Goal: Book appointment/travel/reservation

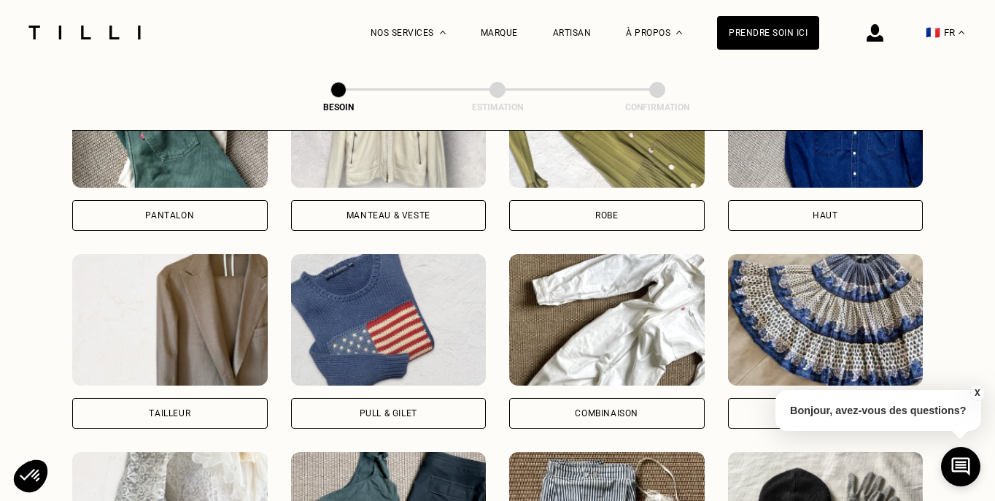
scroll to position [776, 0]
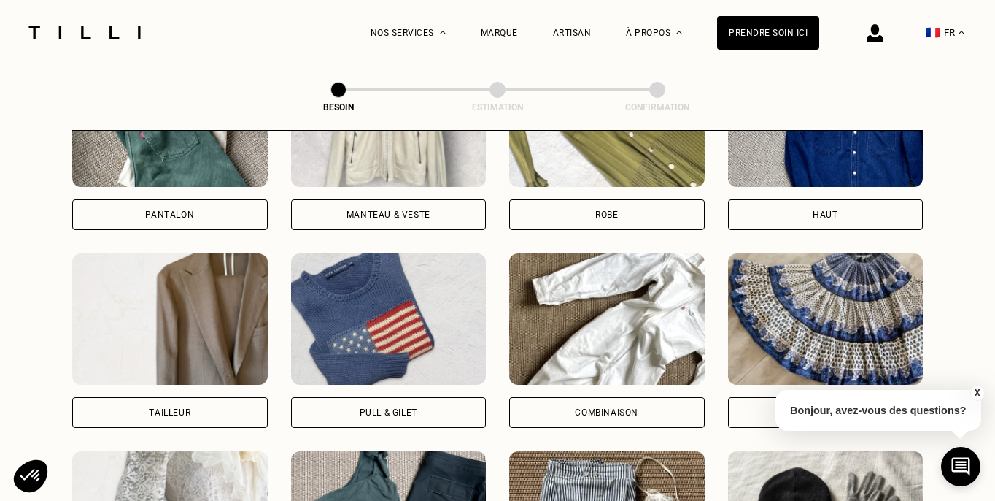
click at [811, 263] on img at bounding box center [826, 318] width 196 height 131
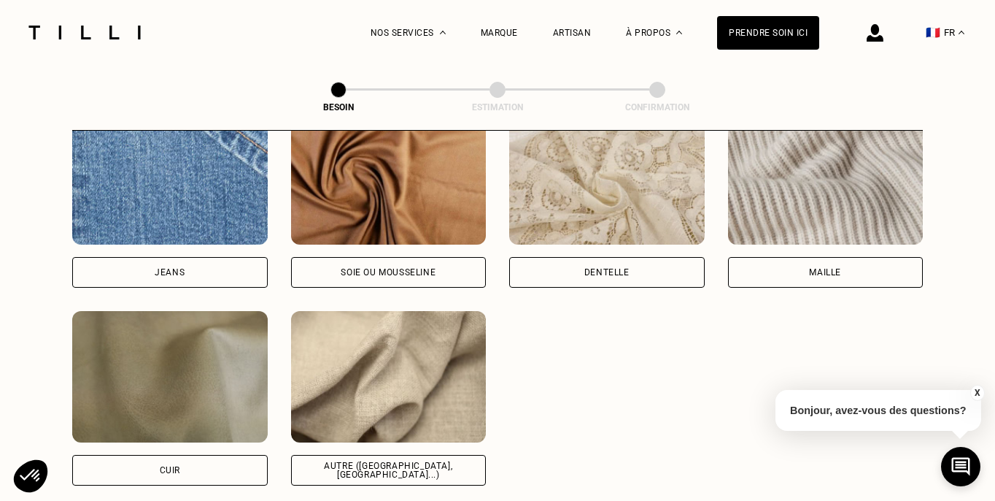
scroll to position [1605, 0]
click at [401, 390] on img at bounding box center [389, 375] width 196 height 131
select select "FR"
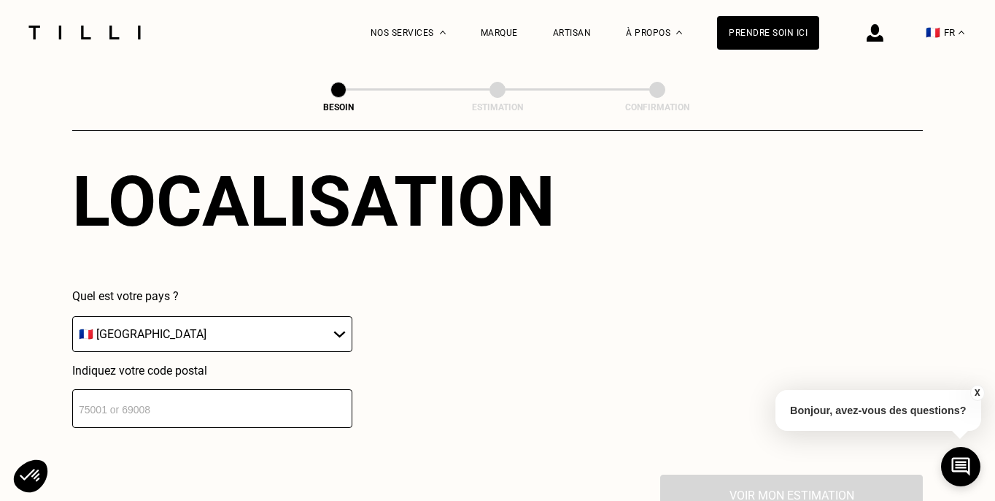
scroll to position [2025, 0]
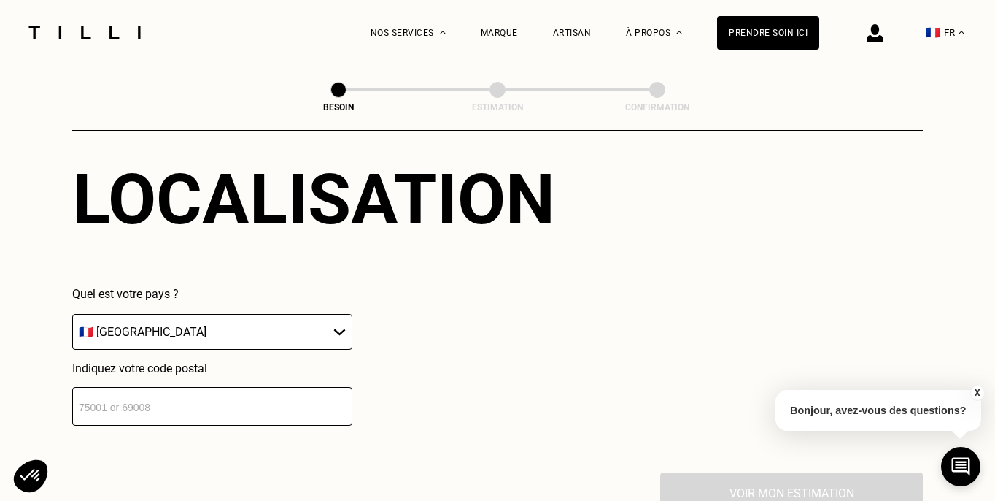
click at [284, 393] on input "number" at bounding box center [212, 406] width 280 height 39
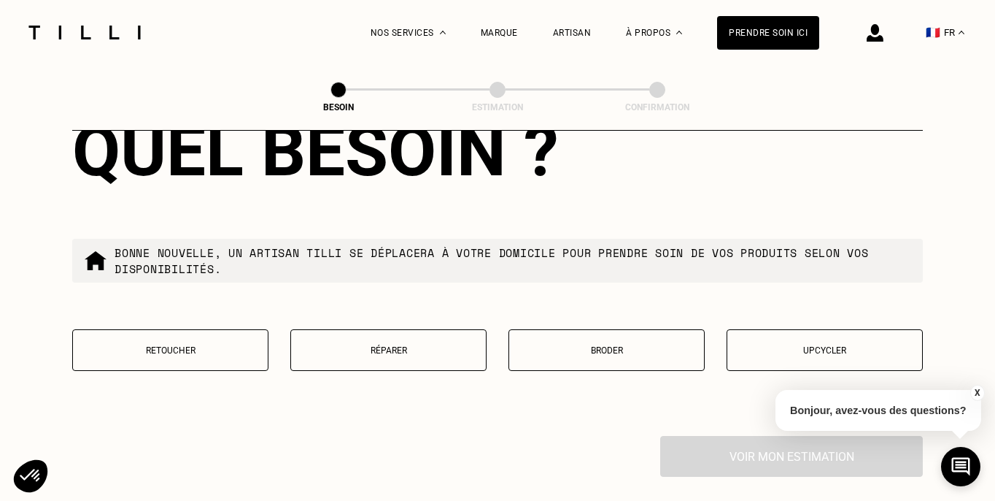
scroll to position [2432, 0]
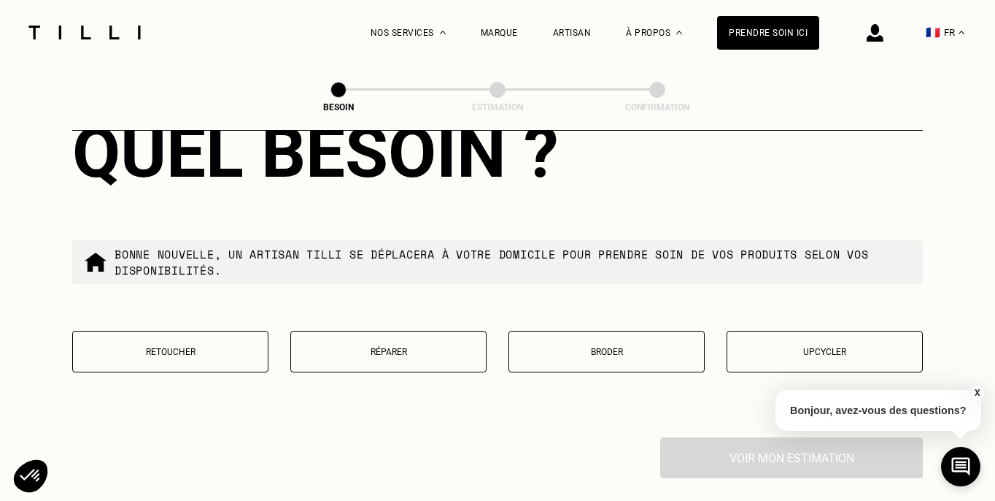
type input "75009"
click at [234, 347] on p "Retoucher" at bounding box center [170, 352] width 180 height 10
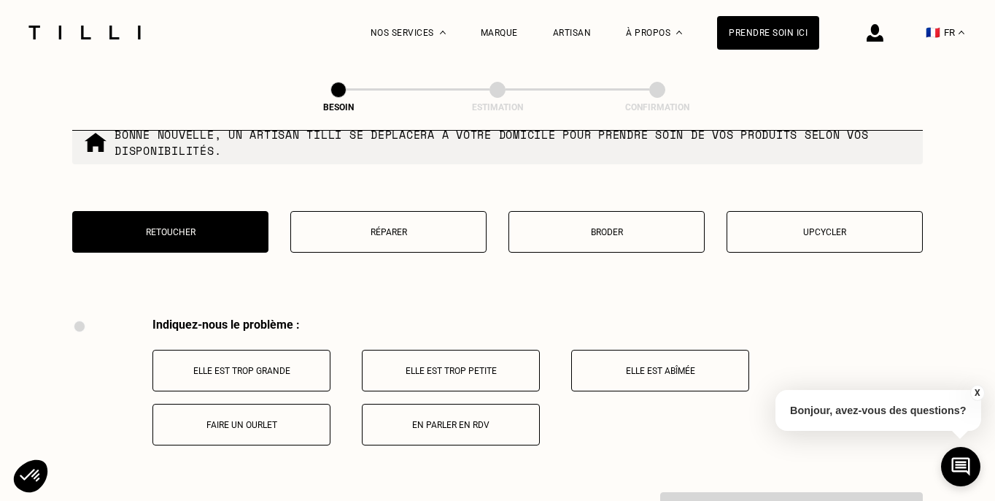
scroll to position [2549, 0]
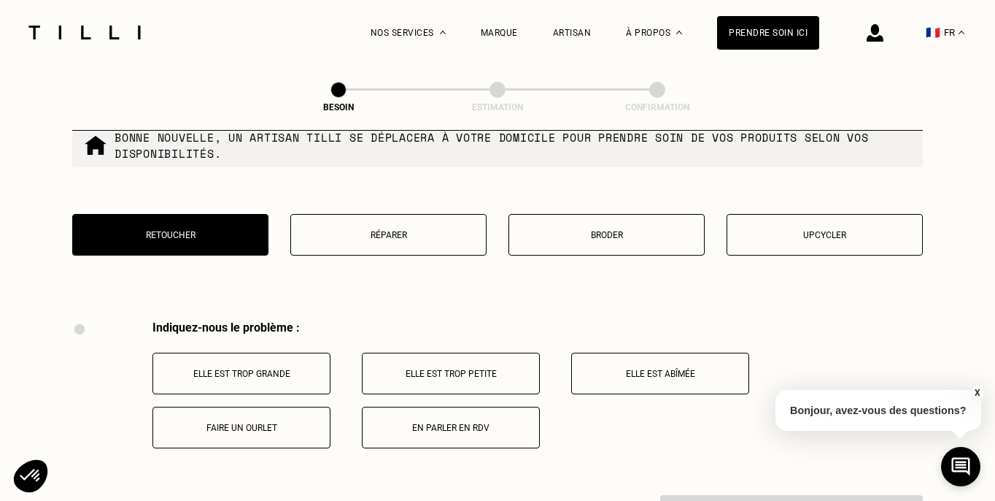
click at [398, 424] on button "En parler en RDV" at bounding box center [451, 427] width 178 height 42
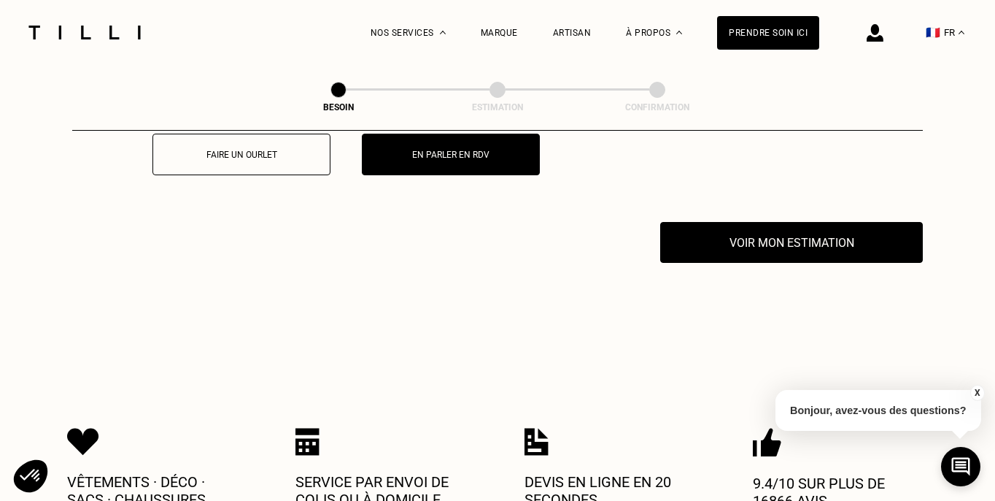
scroll to position [2868, 0]
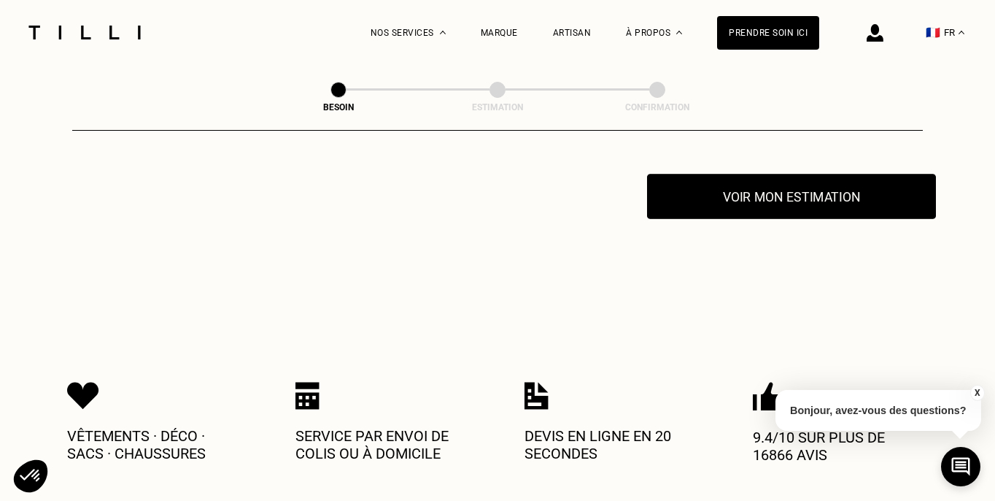
click at [699, 193] on button "Voir mon estimation" at bounding box center [791, 196] width 289 height 45
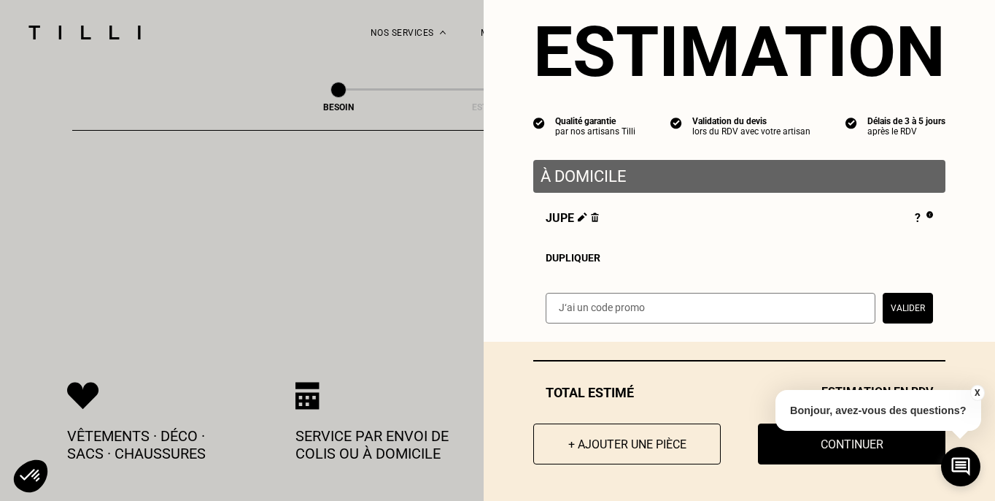
scroll to position [2900, 0]
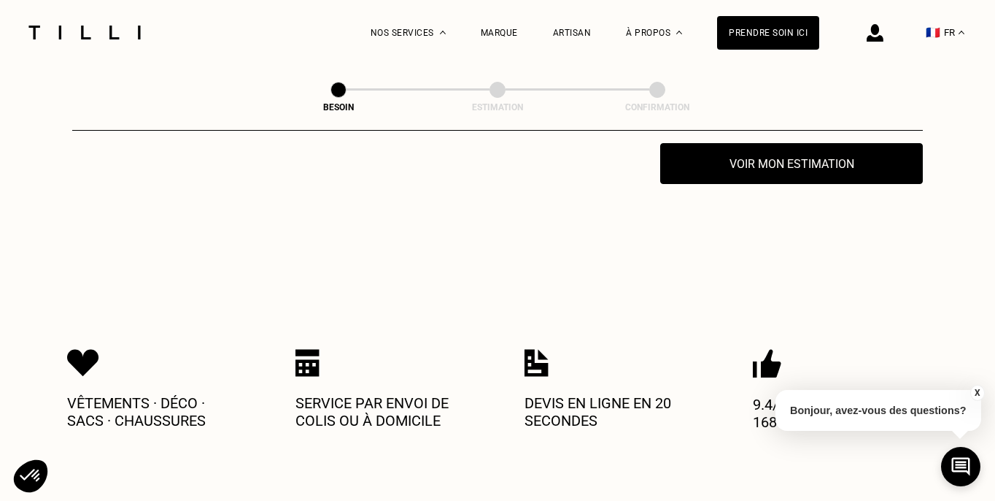
click at [977, 395] on button "X" at bounding box center [977, 393] width 15 height 16
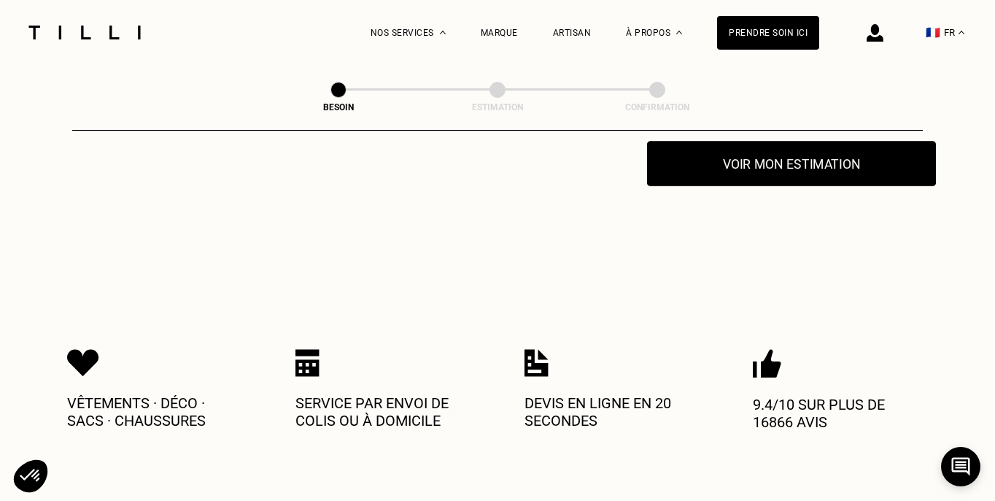
click at [861, 157] on button "Voir mon estimation" at bounding box center [791, 163] width 289 height 45
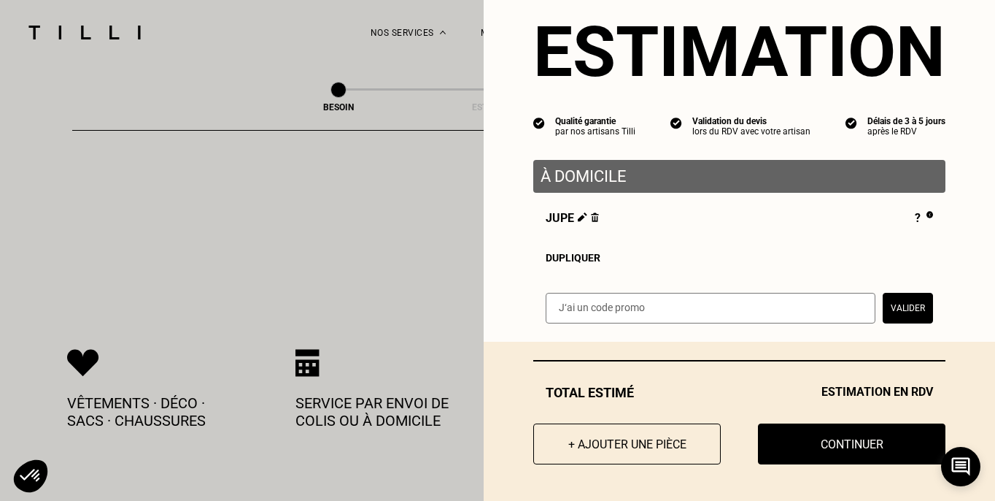
scroll to position [36, 0]
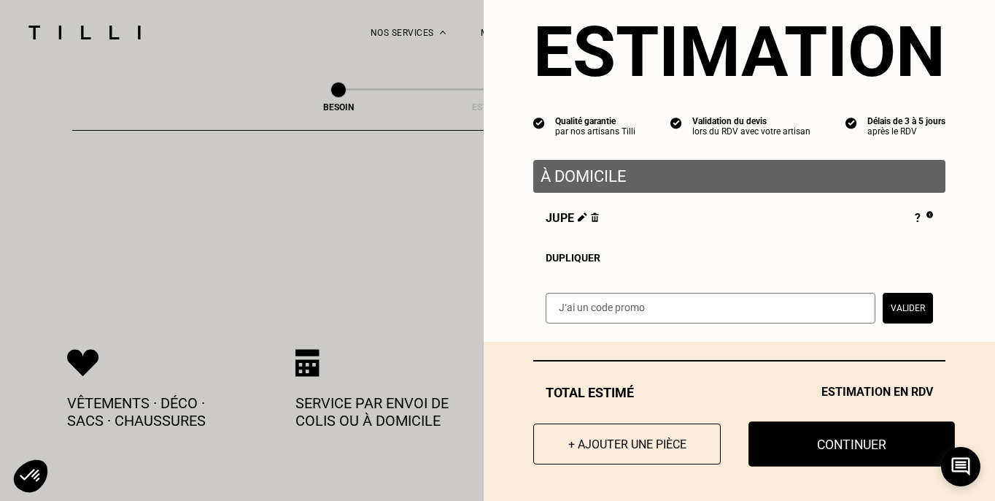
click at [802, 455] on button "Continuer" at bounding box center [852, 443] width 206 height 45
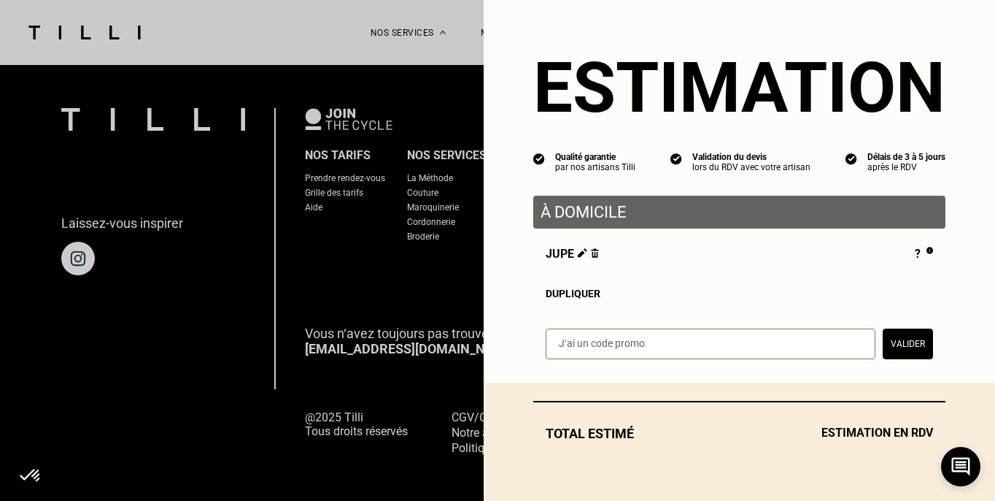
select select "FR"
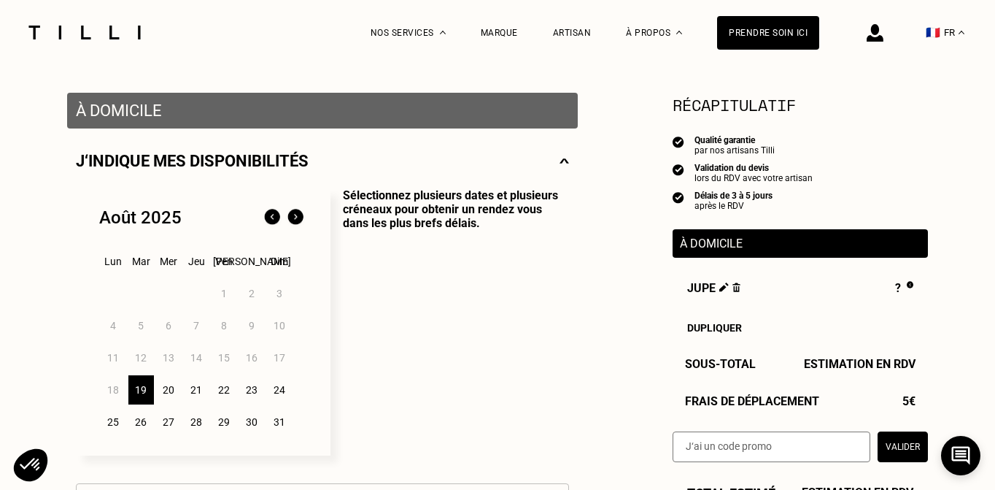
scroll to position [263, 0]
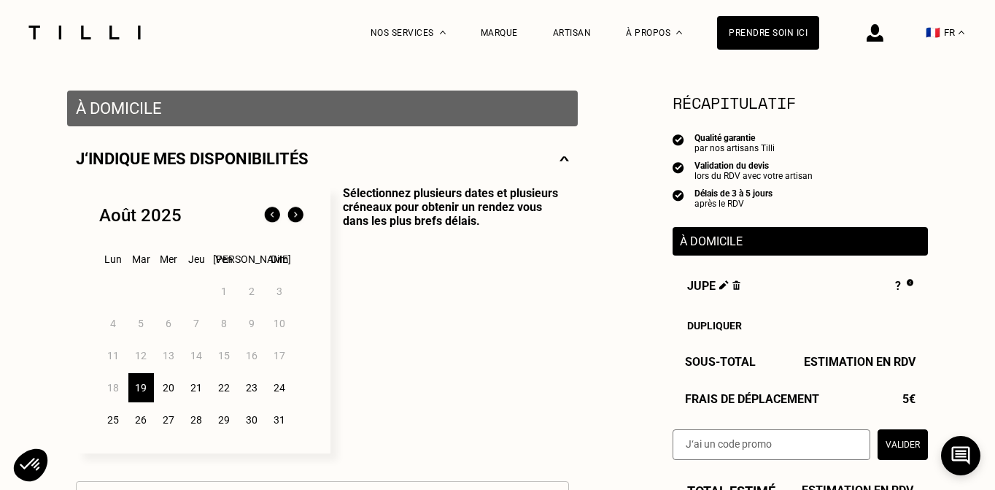
click at [139, 392] on div "19" at bounding box center [141, 387] width 26 height 29
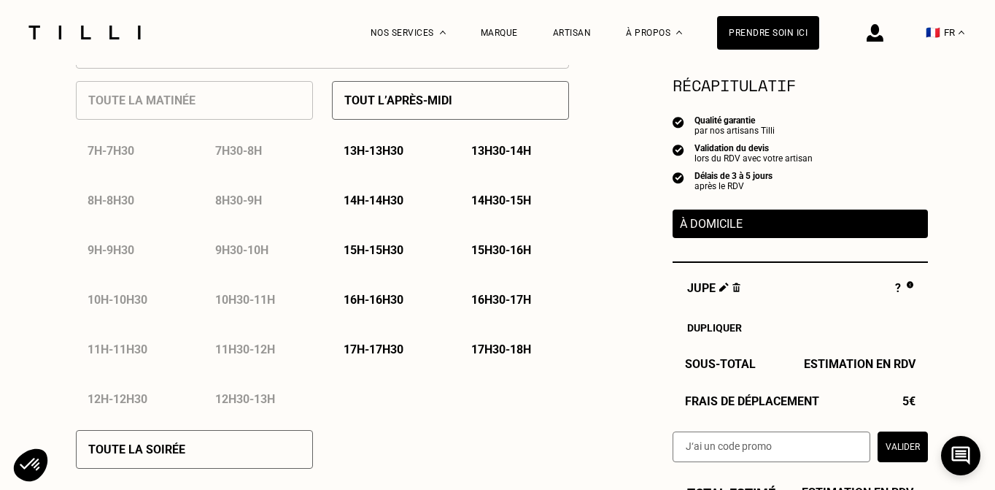
scroll to position [716, 0]
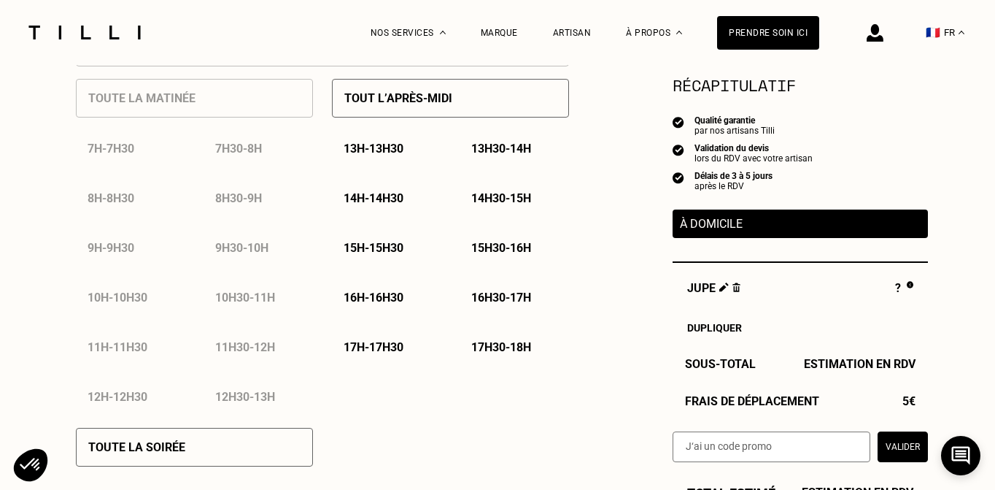
click at [400, 150] on p "13h - 13h30" at bounding box center [374, 149] width 60 height 14
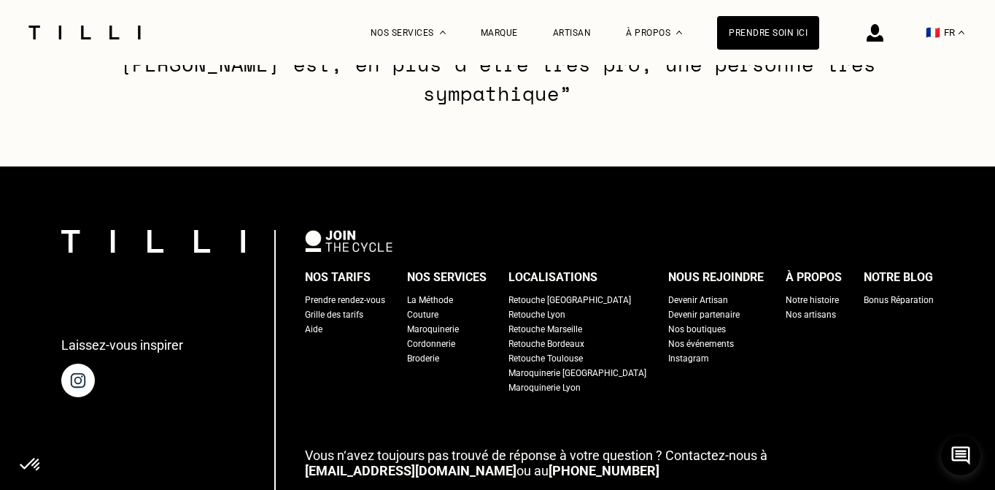
scroll to position [2295, 0]
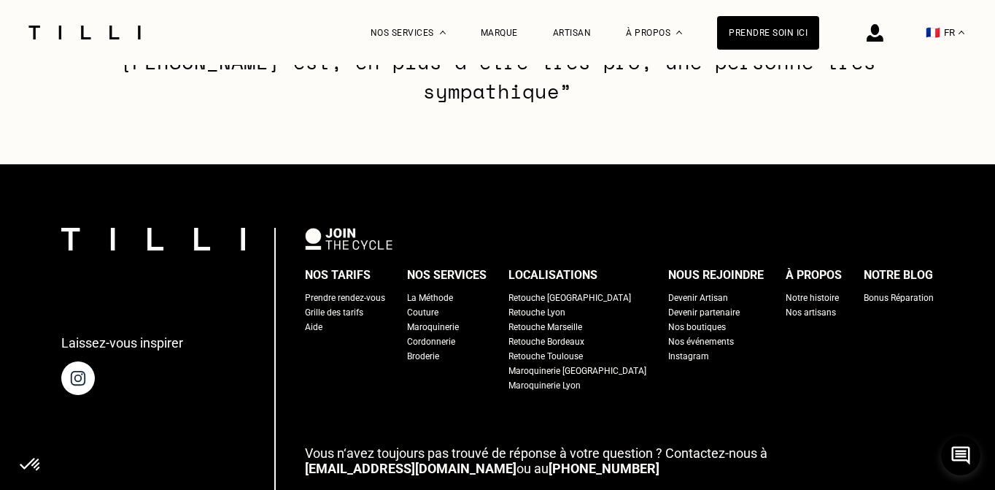
click at [363, 305] on div "Grille des tarifs" at bounding box center [334, 312] width 58 height 15
select select "FR"
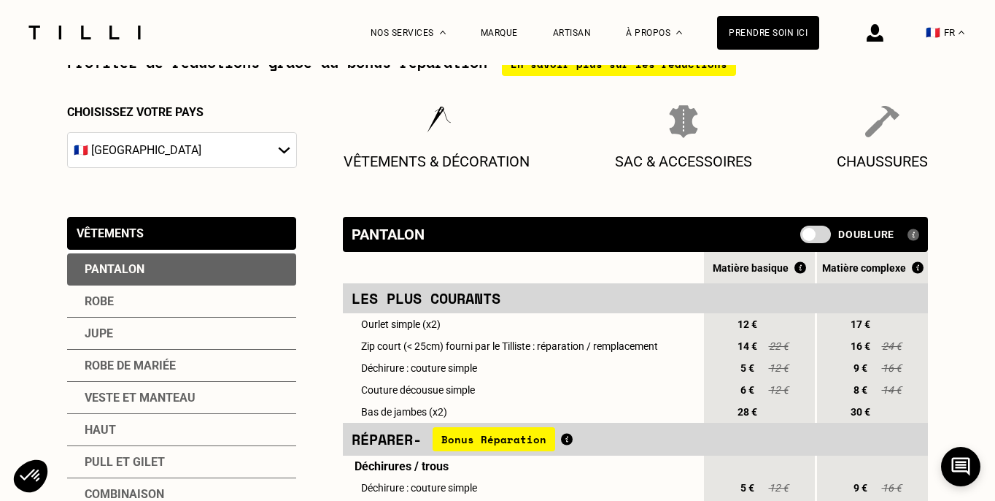
scroll to position [172, 0]
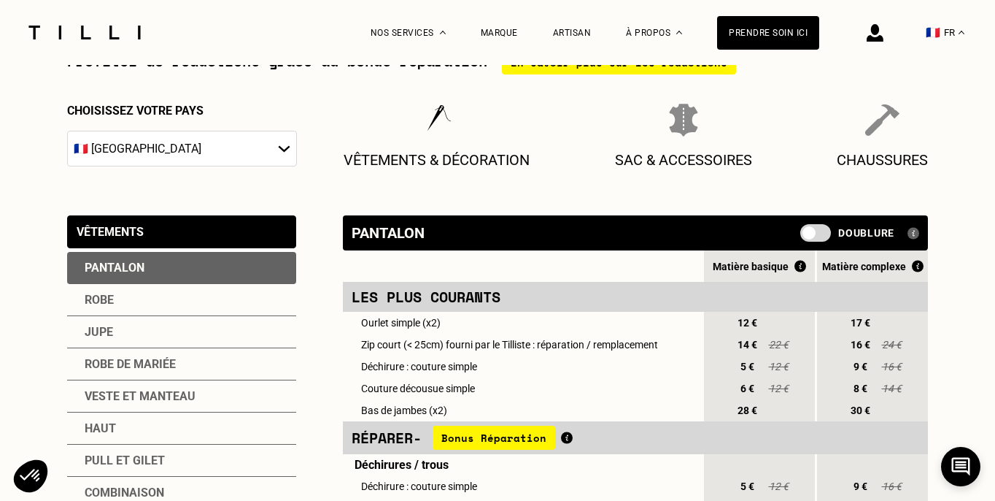
click at [109, 332] on div "Jupe" at bounding box center [181, 332] width 229 height 32
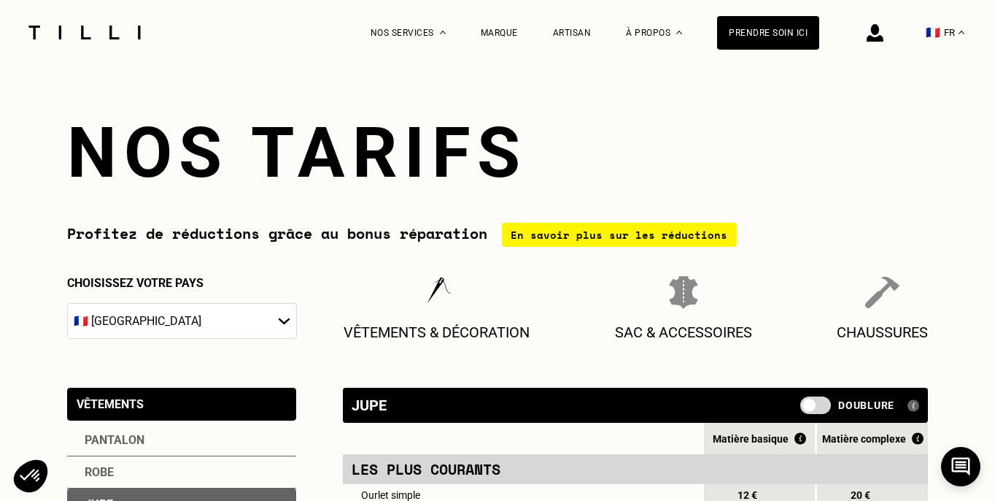
scroll to position [0, 0]
